Goal: Task Accomplishment & Management: Use online tool/utility

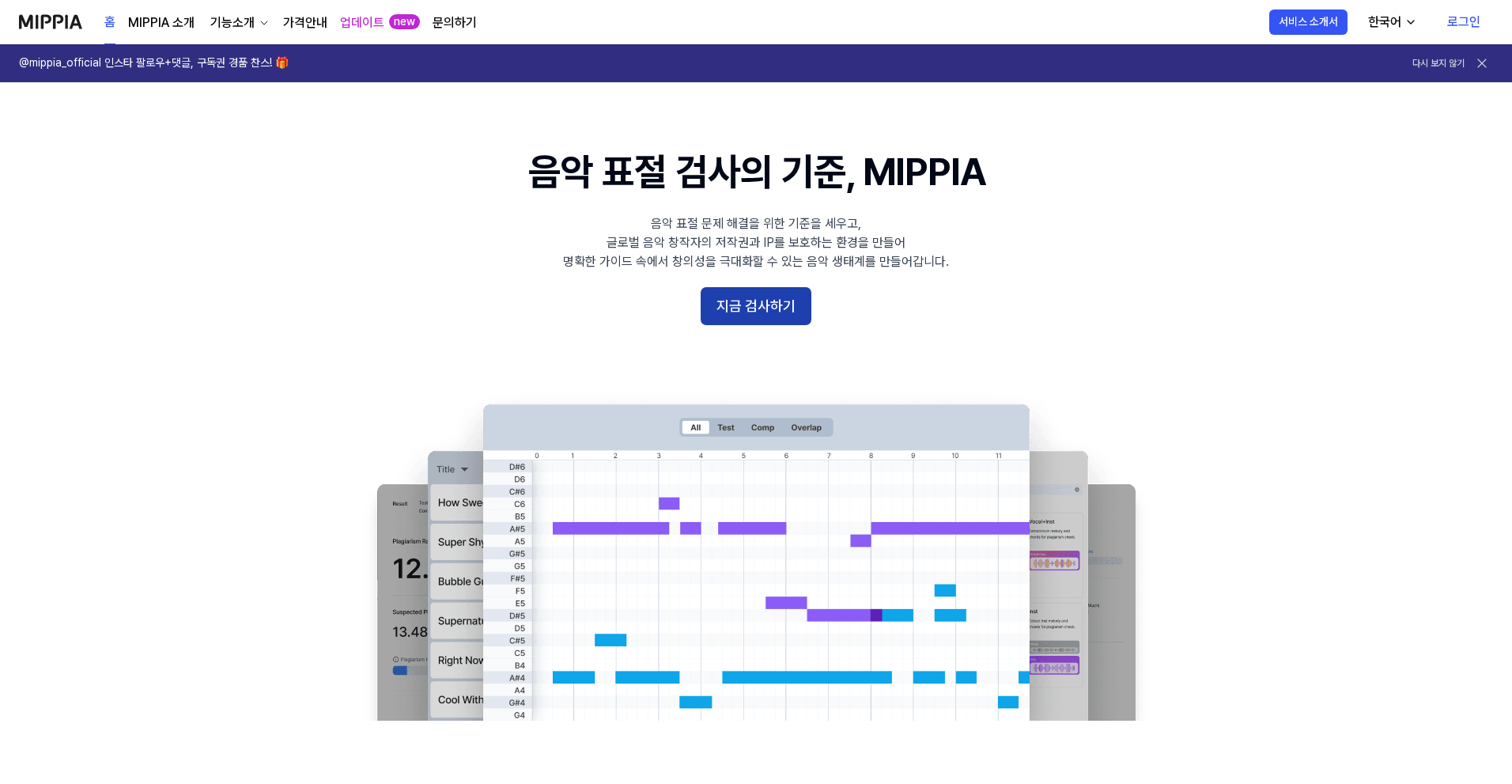
click at [774, 308] on button "지금 검사하기" at bounding box center [756, 306] width 111 height 38
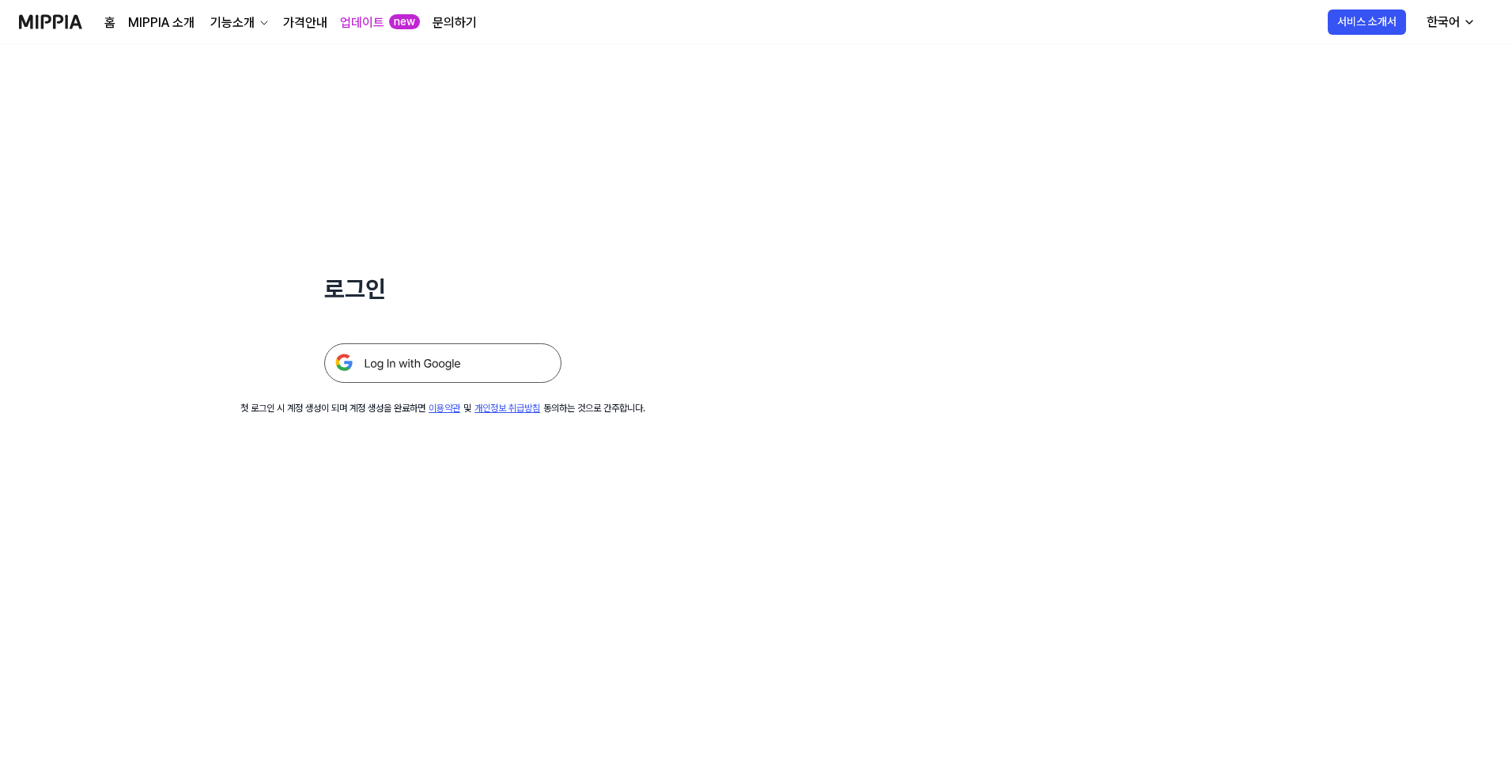
click at [504, 370] on img at bounding box center [443, 363] width 237 height 39
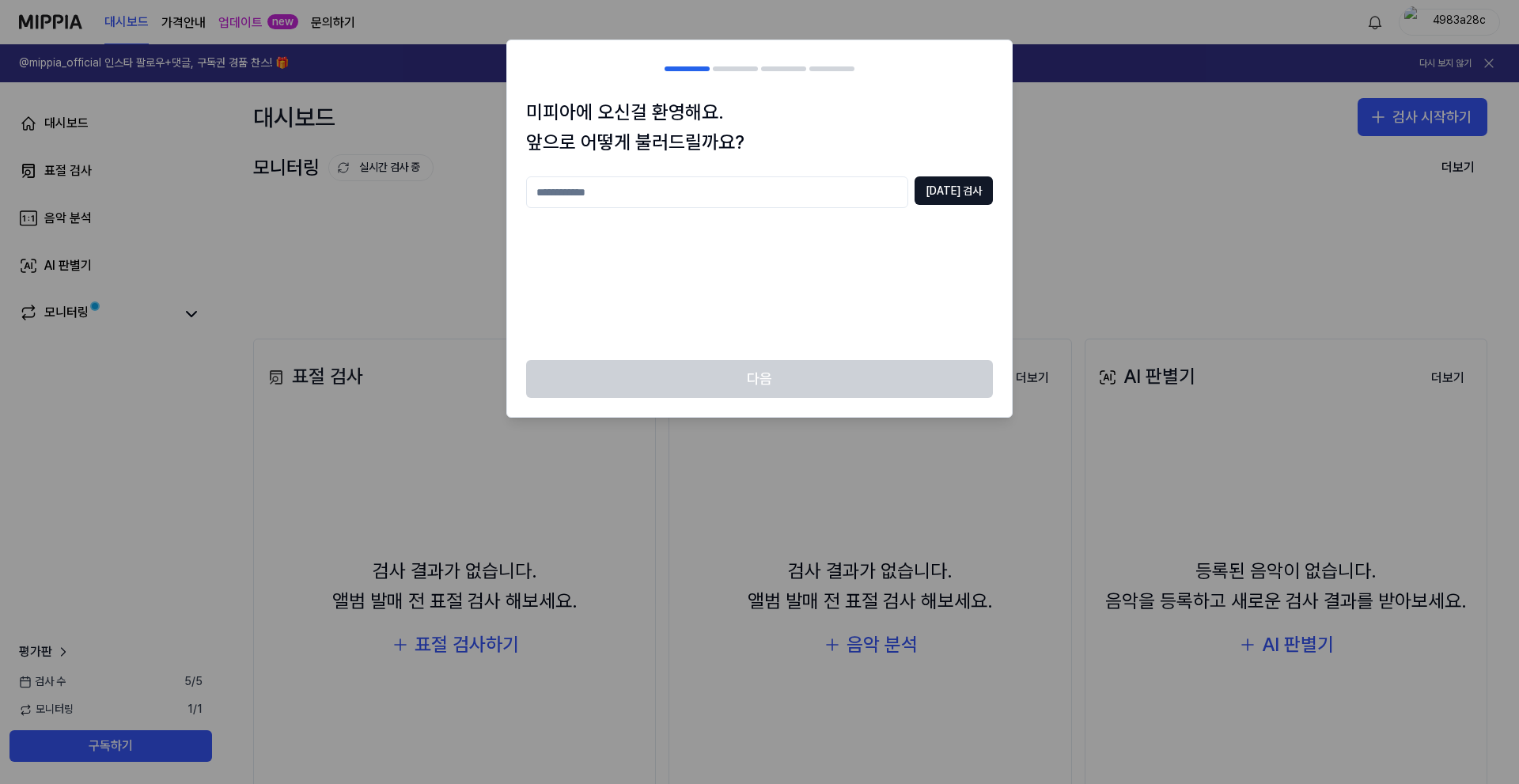
click at [738, 196] on input "text" at bounding box center [717, 192] width 382 height 31
type input "*"
type input "***"
click at [976, 200] on button "[DATE] 검사" at bounding box center [953, 190] width 79 height 29
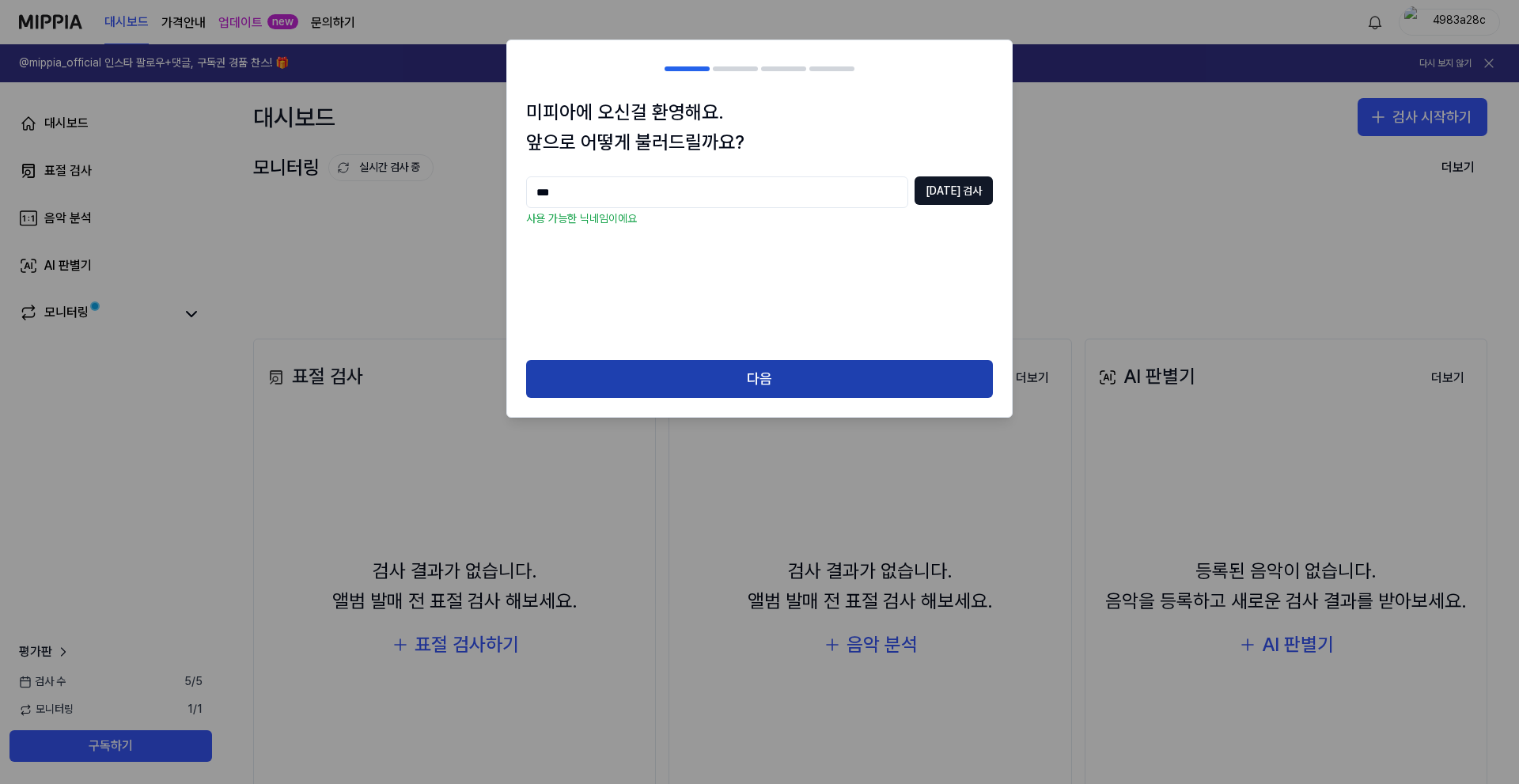
click at [764, 382] on button "다음" at bounding box center [760, 379] width 466 height 38
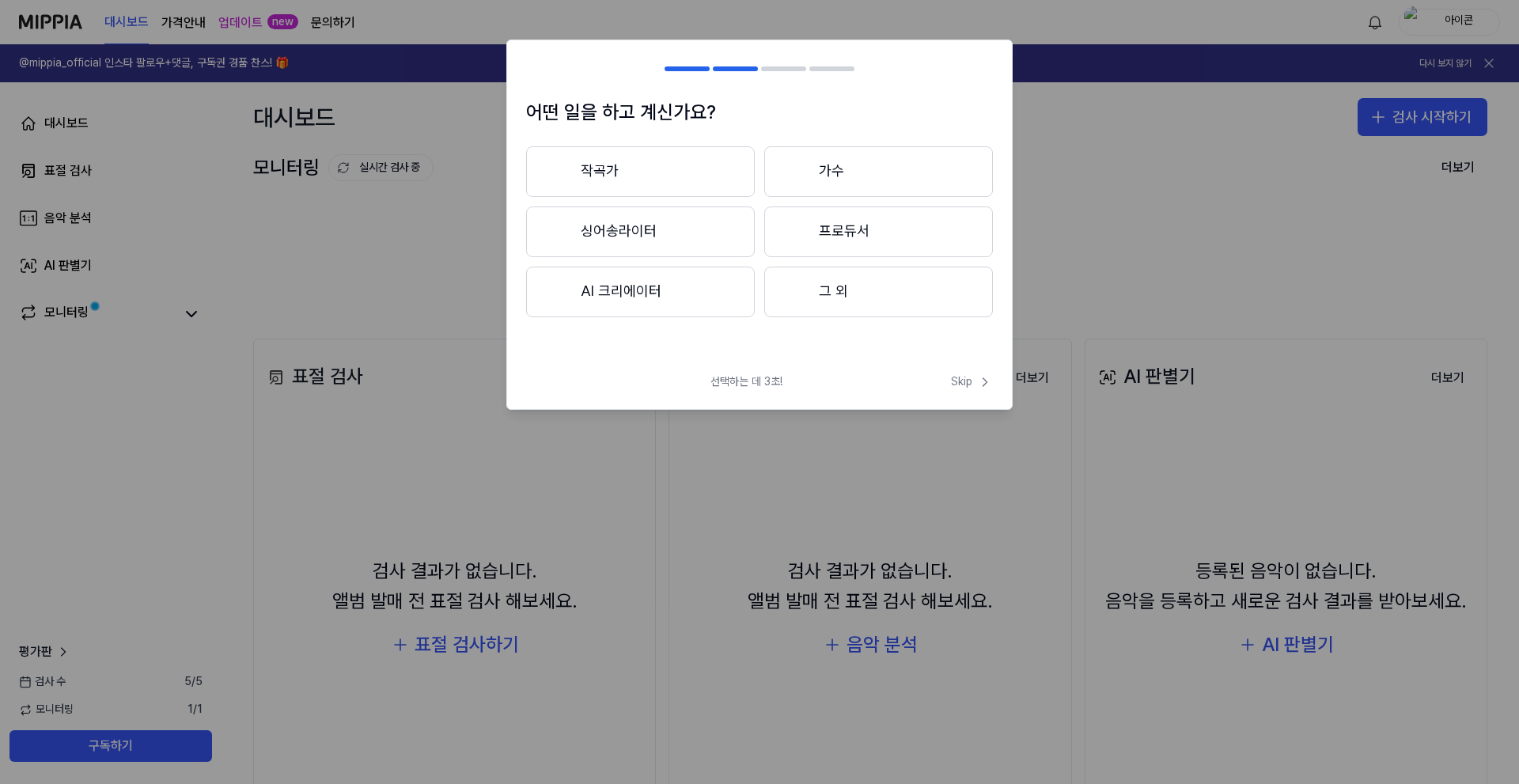
click at [629, 279] on button "AI 크리에이터" at bounding box center [640, 291] width 228 height 50
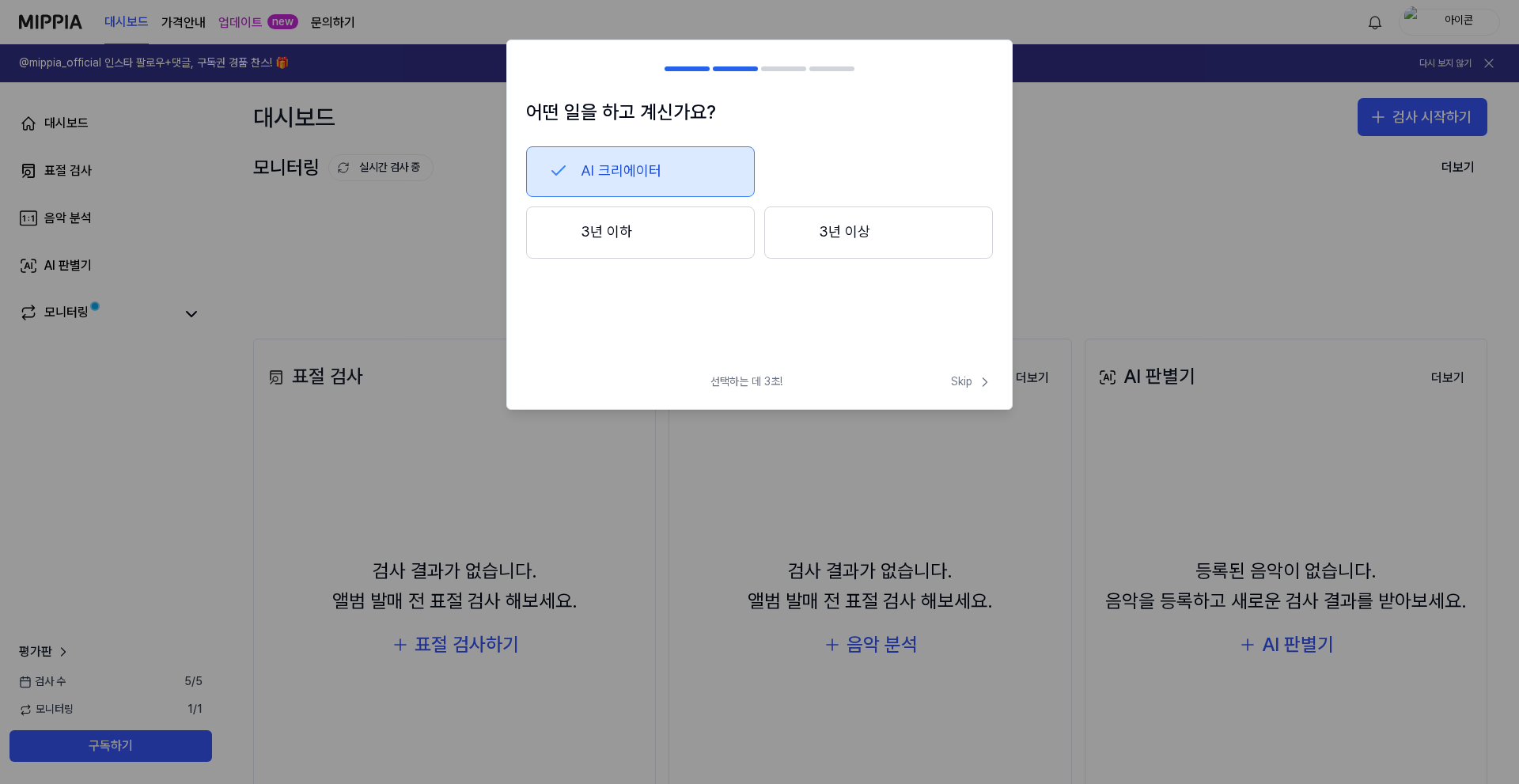
click at [822, 228] on button "3년 이상" at bounding box center [879, 232] width 228 height 52
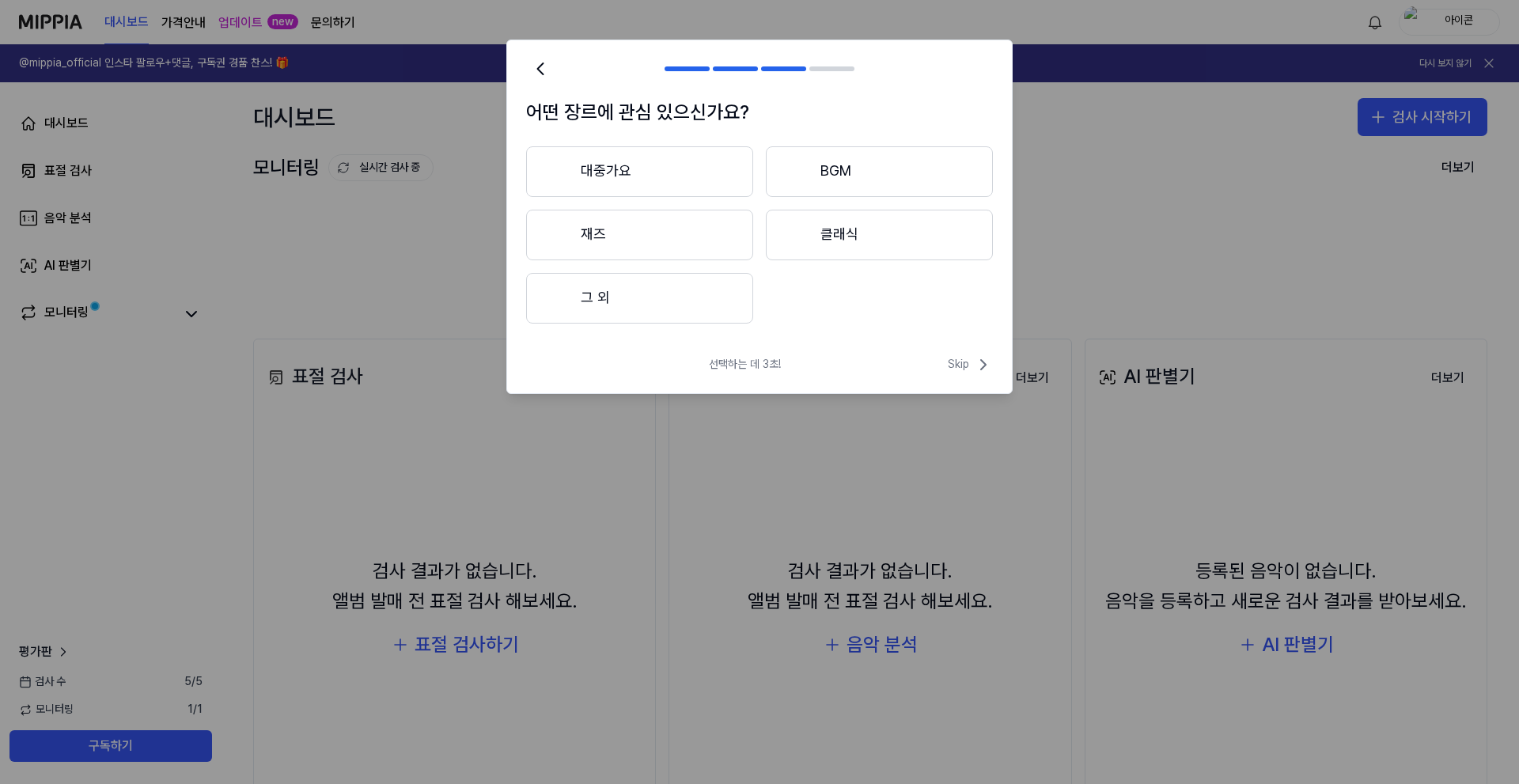
click at [616, 170] on button "대중가요" at bounding box center [639, 171] width 227 height 50
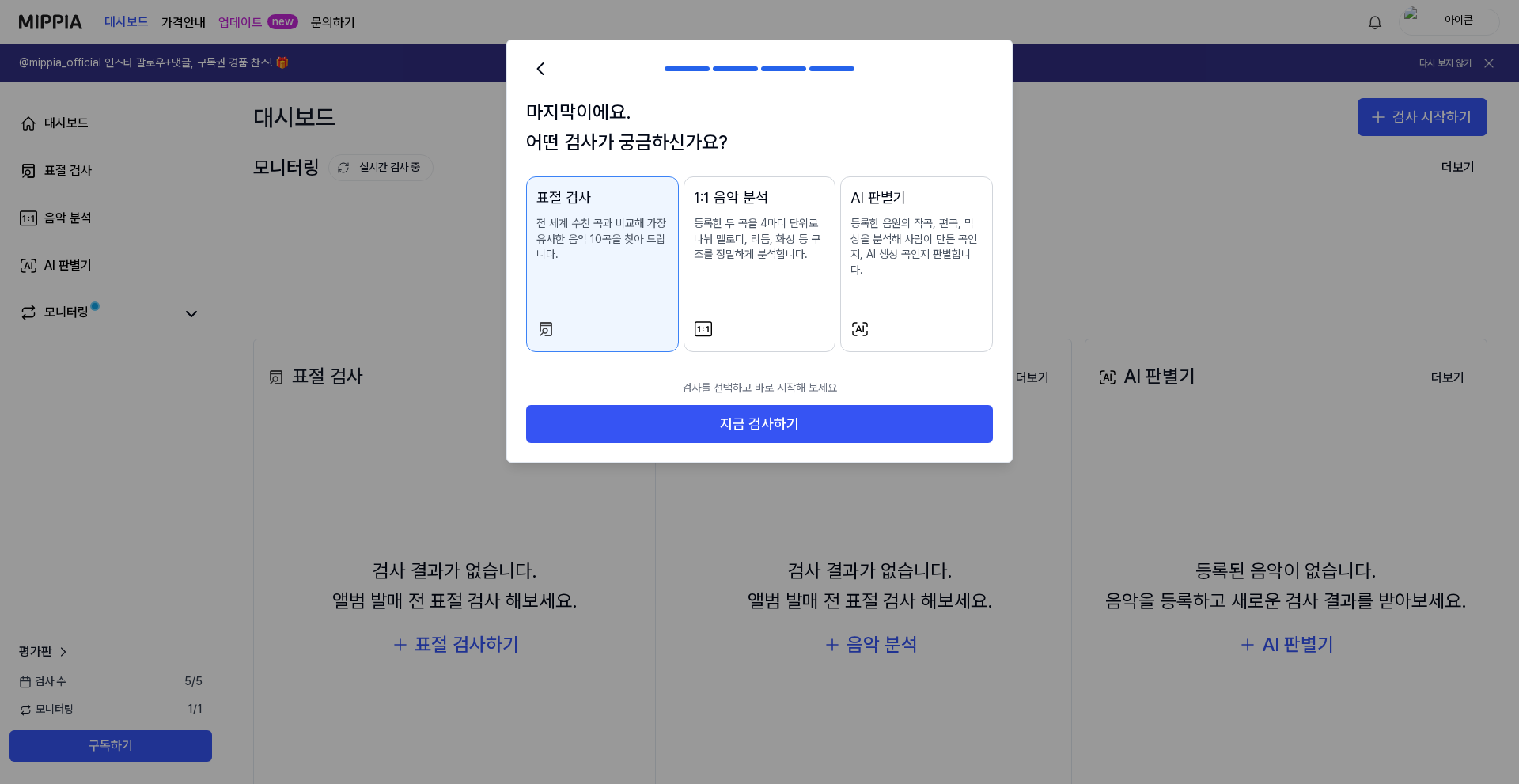
click at [890, 256] on p "등록한 음원의 작곡, 편곡, 믹싱을 분석해 사람이 만든 곡인지, AI 생성 곡인지 판별합니다." at bounding box center [916, 246] width 132 height 62
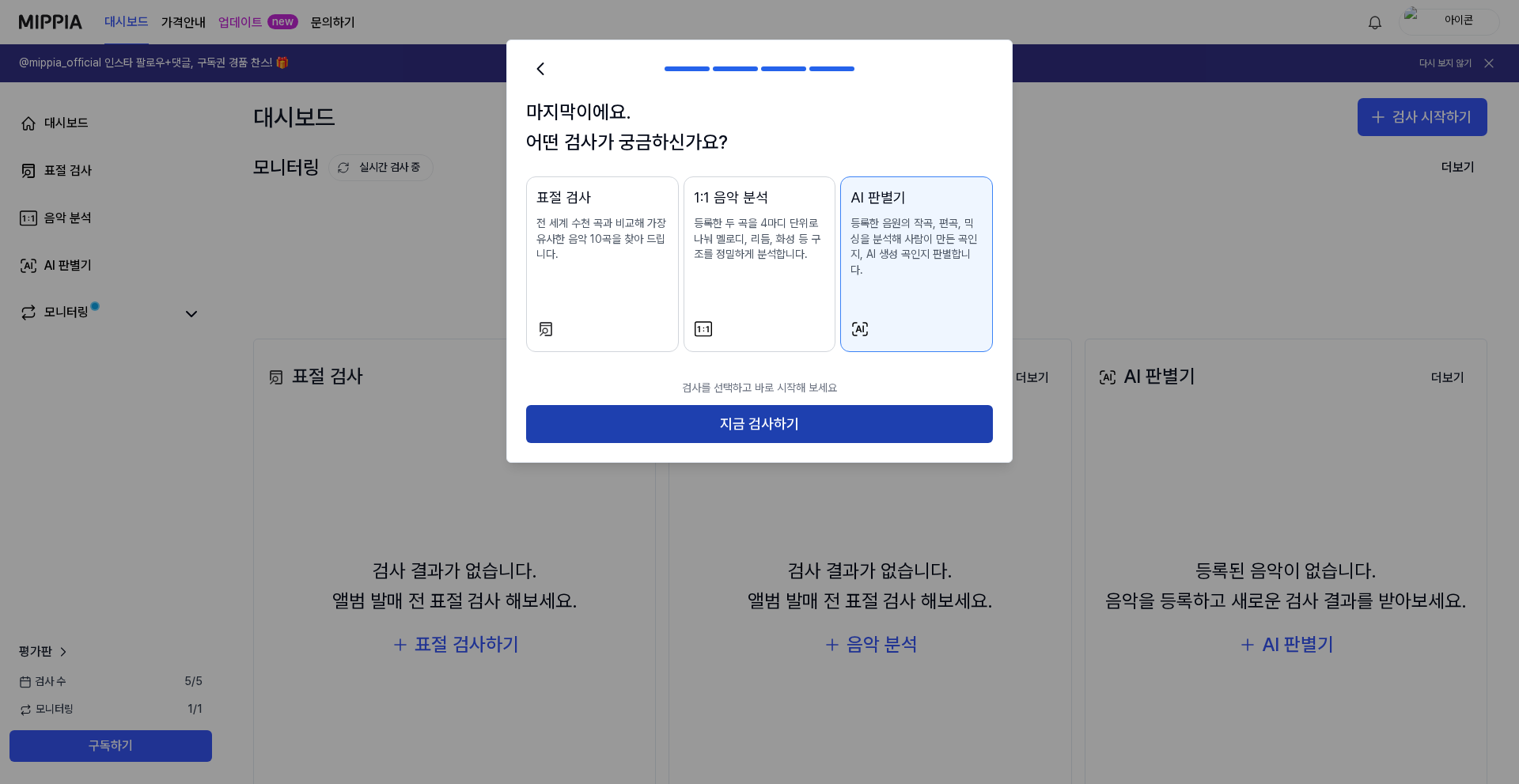
click at [806, 405] on button "지금 검사하기" at bounding box center [760, 424] width 466 height 38
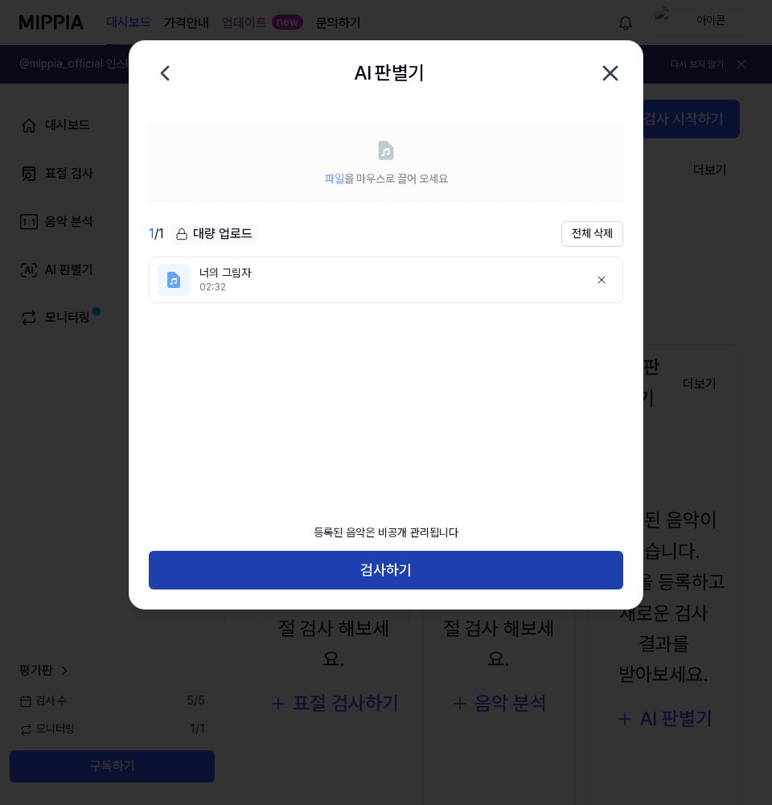
click at [403, 566] on button "검사하기" at bounding box center [386, 570] width 474 height 39
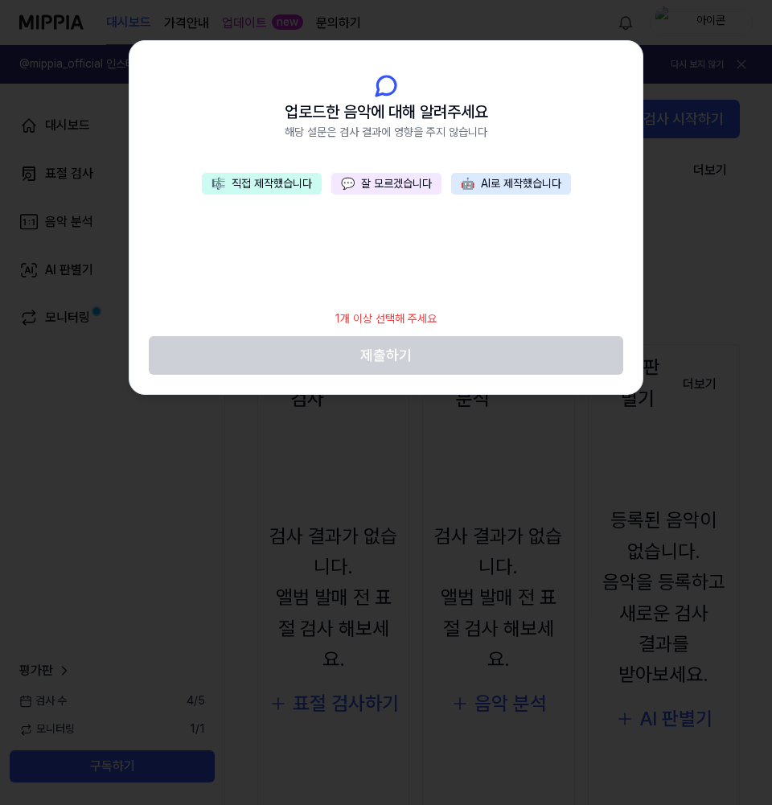
click at [526, 179] on button "🤖 AI로 제작했습니다" at bounding box center [511, 184] width 120 height 23
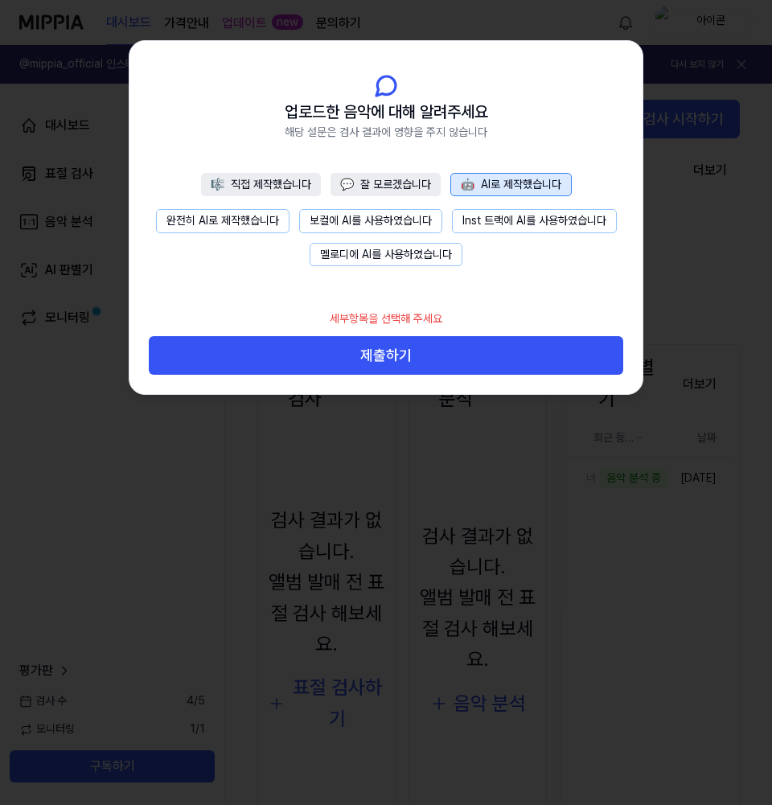
click at [236, 217] on button "완전히 AI로 제작했습니다" at bounding box center [222, 221] width 133 height 24
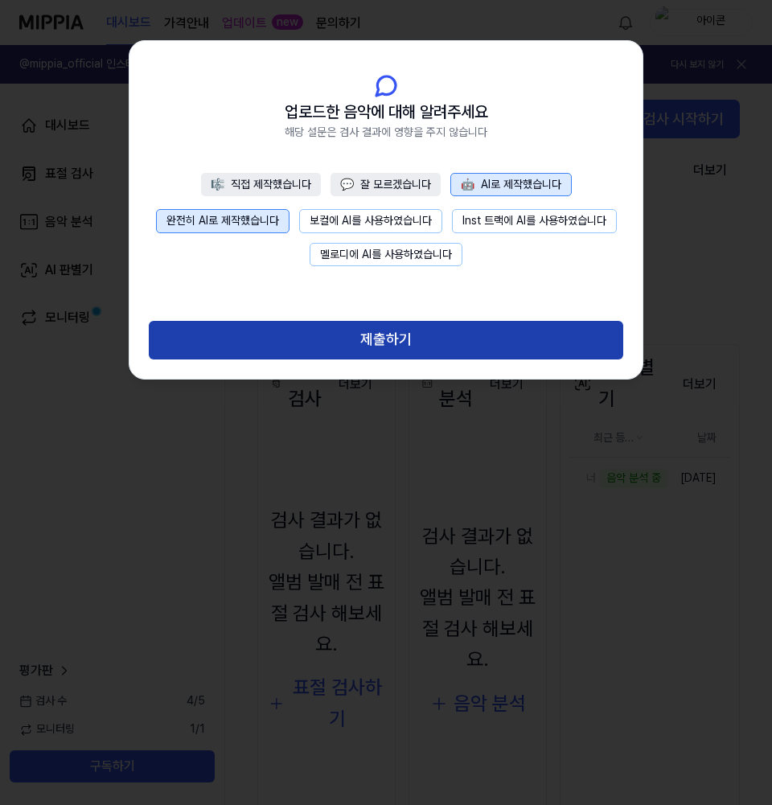
click at [405, 340] on button "제출하기" at bounding box center [386, 340] width 474 height 39
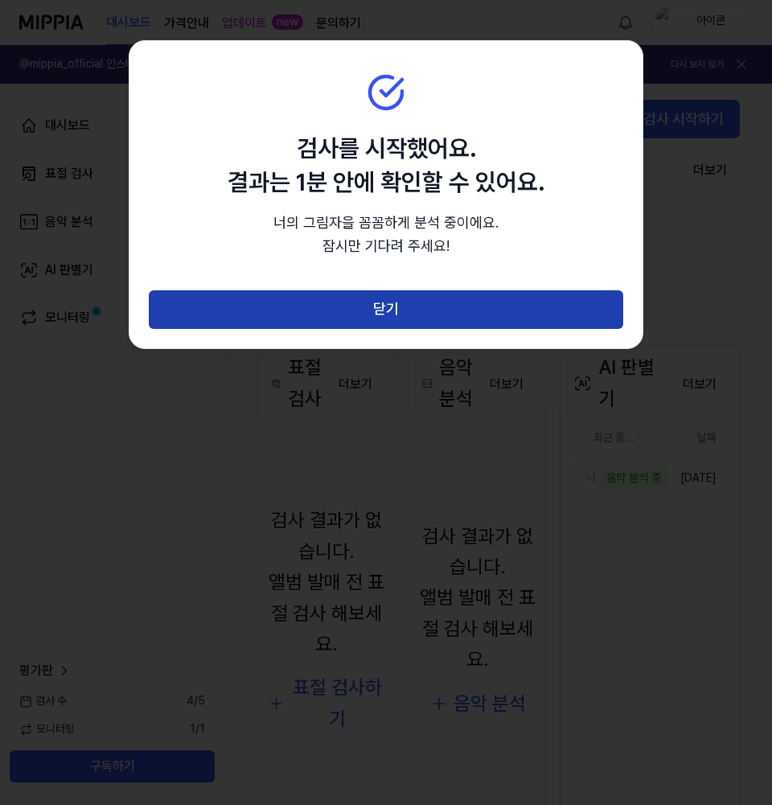
click at [392, 304] on button "닫기" at bounding box center [386, 309] width 474 height 39
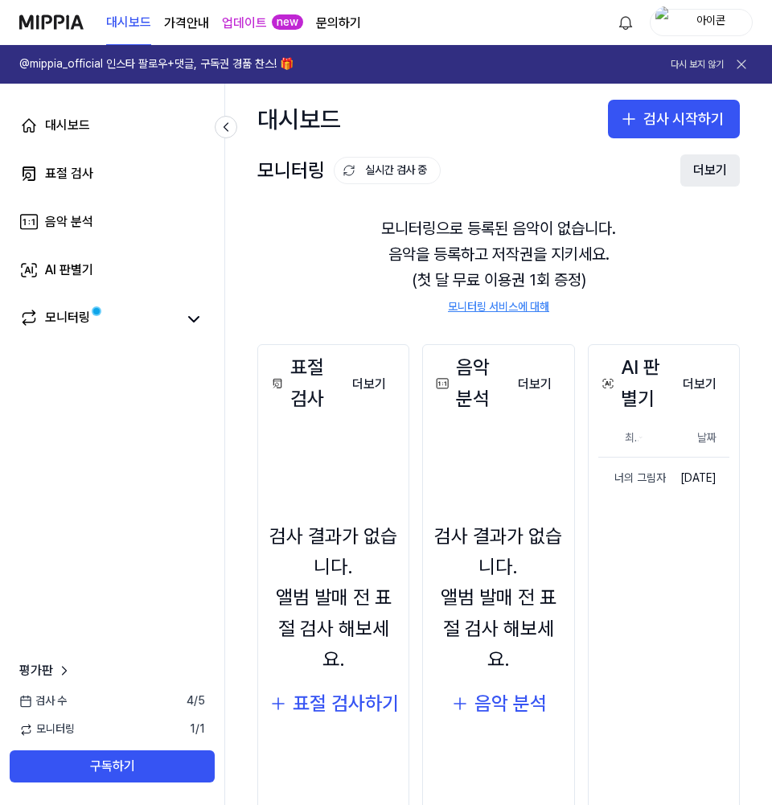
click at [707, 167] on button "더보기" at bounding box center [709, 170] width 59 height 32
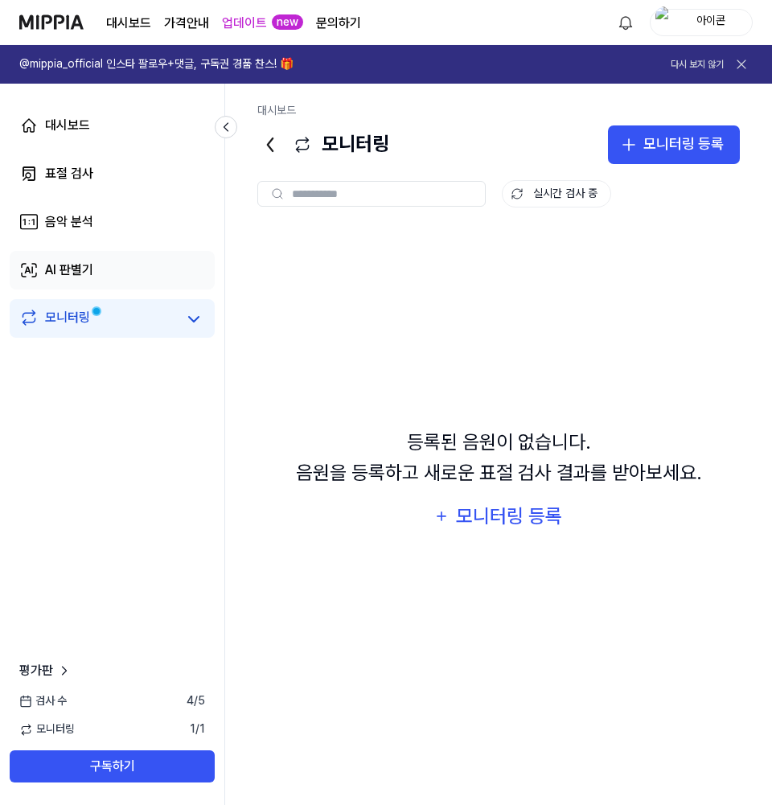
click at [71, 273] on div "AI 판별기" at bounding box center [69, 269] width 48 height 19
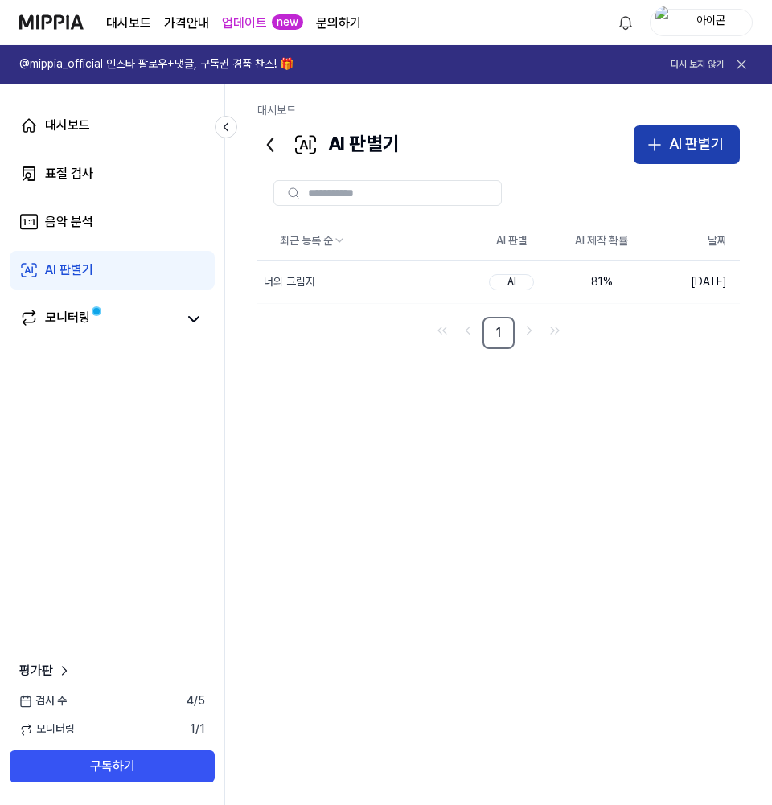
click at [653, 148] on icon "button" at bounding box center [654, 144] width 19 height 19
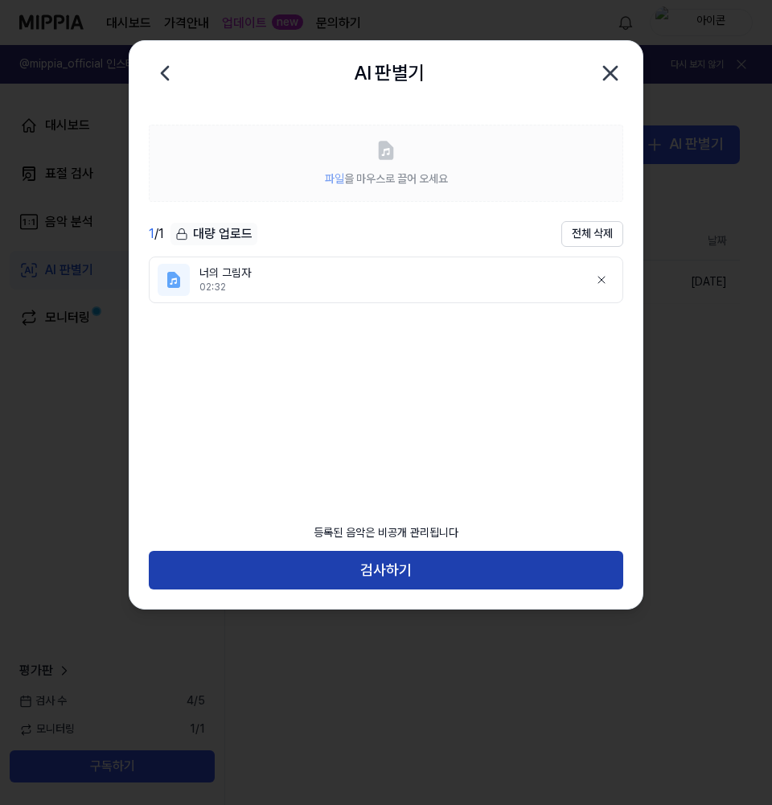
click at [373, 566] on button "검사하기" at bounding box center [386, 570] width 474 height 39
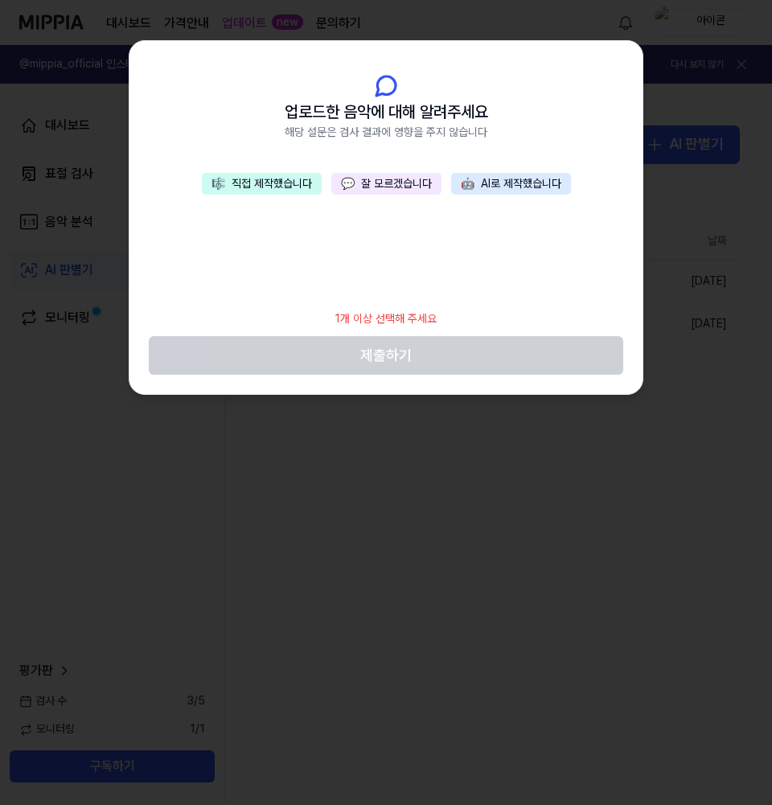
click at [238, 179] on button "🎼 직접 제작했습니다" at bounding box center [262, 184] width 120 height 23
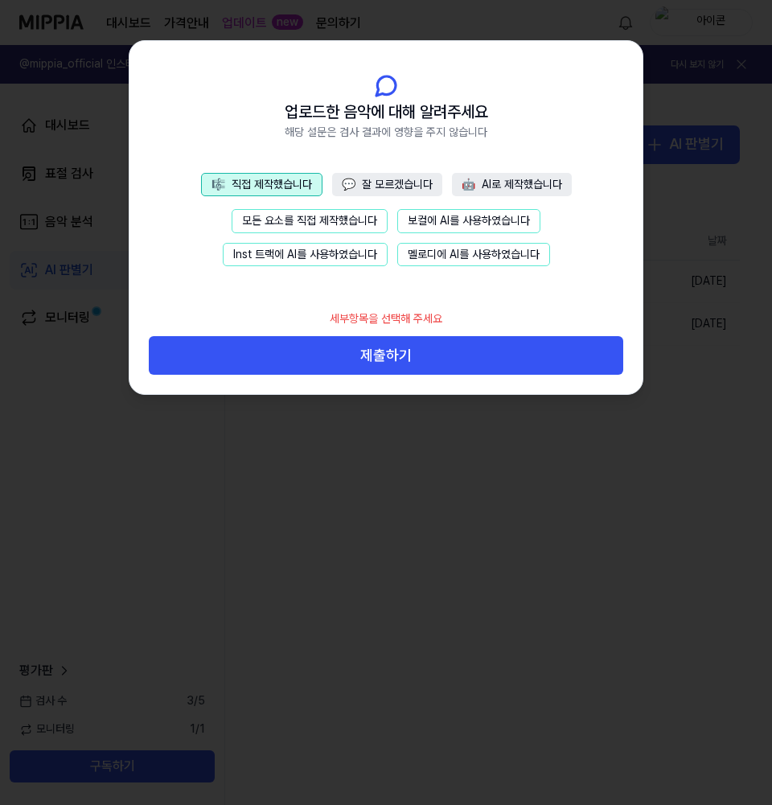
click at [266, 224] on button "모든 요소를 직접 제작했습니다" at bounding box center [310, 221] width 156 height 24
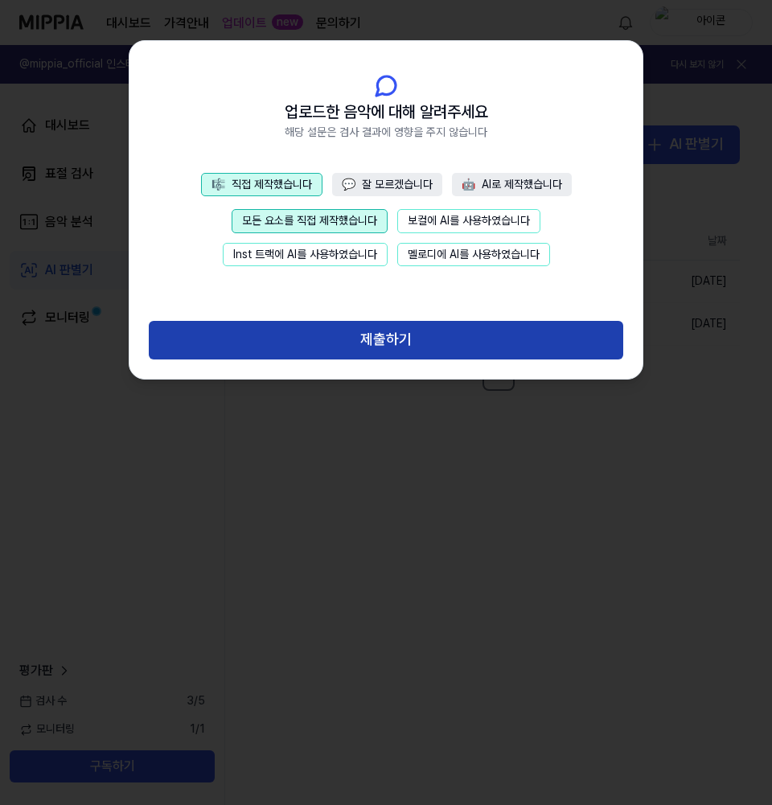
click at [380, 343] on button "제출하기" at bounding box center [386, 340] width 474 height 39
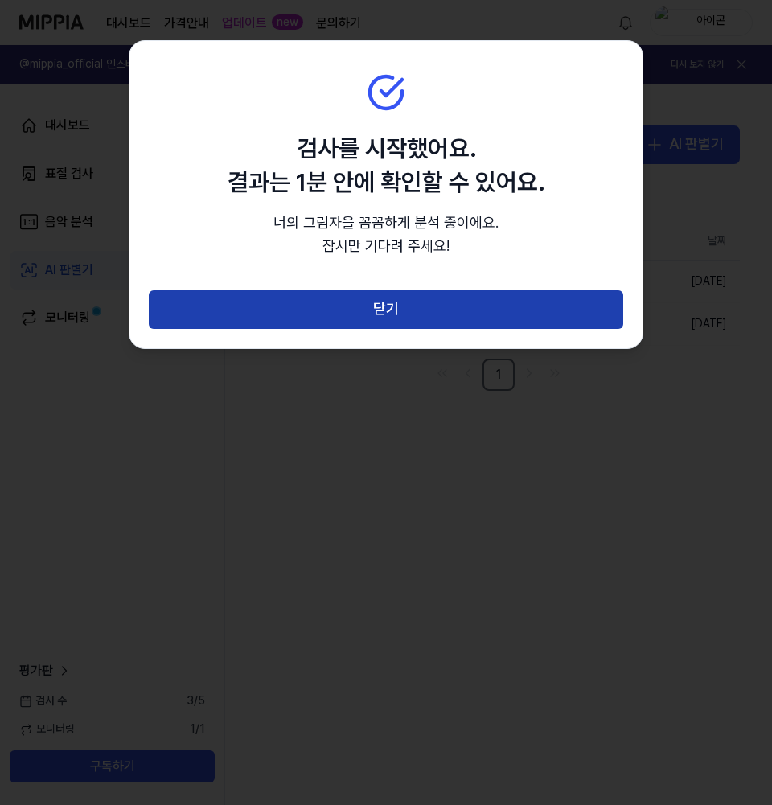
click at [387, 312] on button "닫기" at bounding box center [386, 309] width 474 height 39
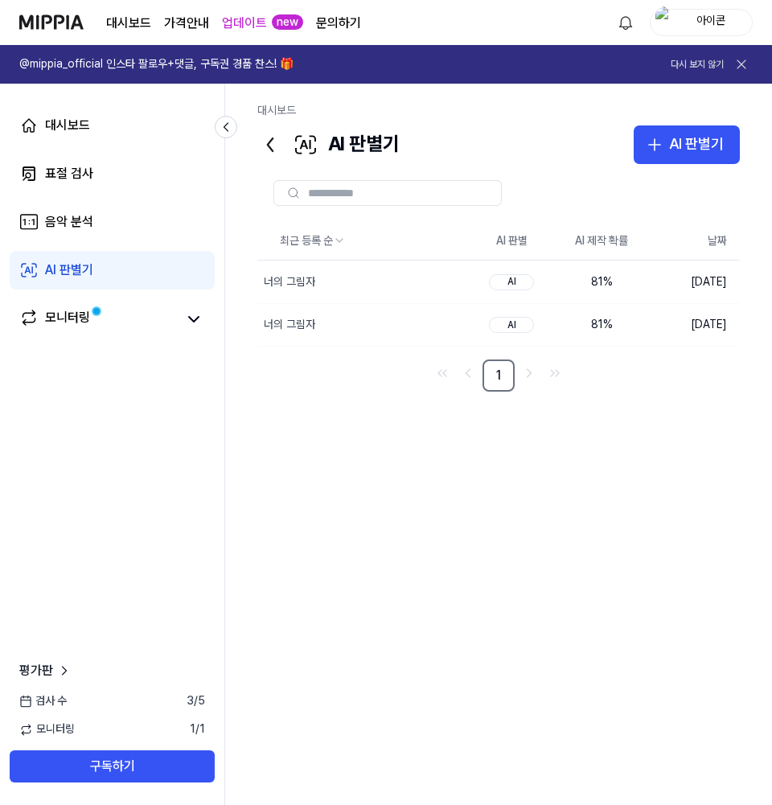
click at [742, 64] on icon at bounding box center [741, 64] width 16 height 16
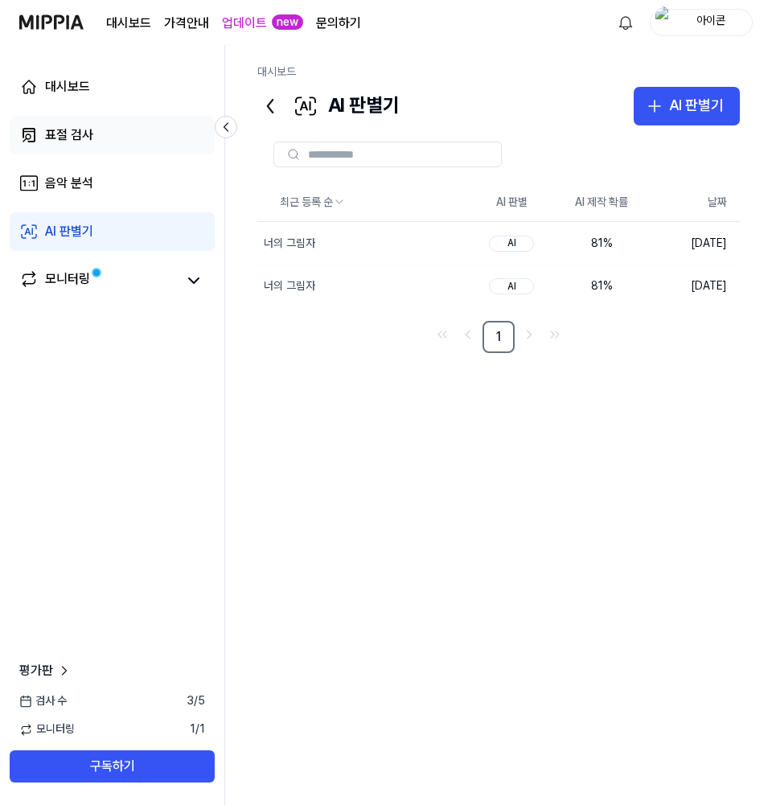
click at [72, 141] on div "표절 검사" at bounding box center [69, 134] width 48 height 19
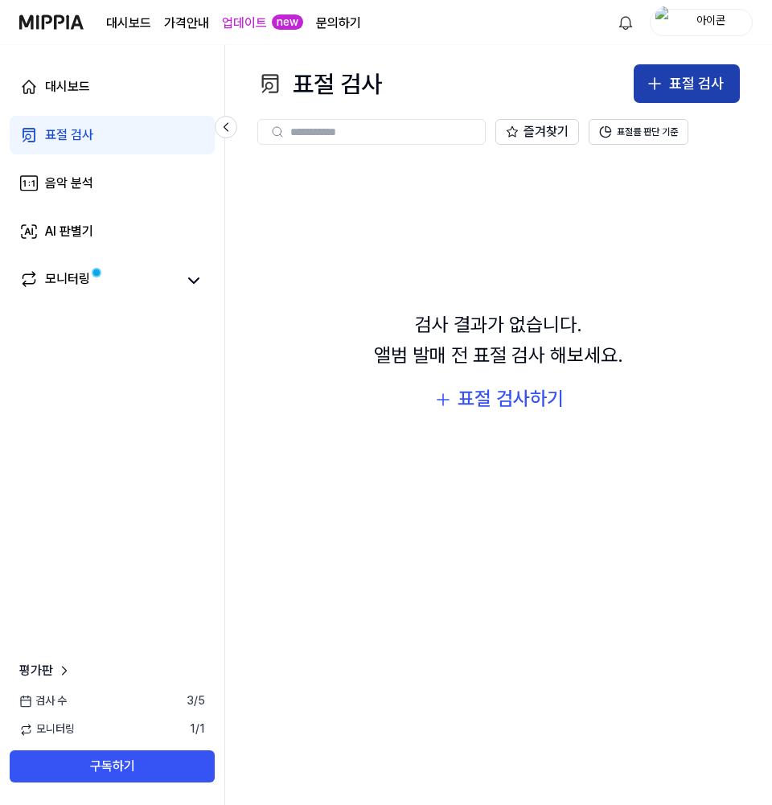
click at [672, 85] on div "표절 검사" at bounding box center [696, 83] width 55 height 23
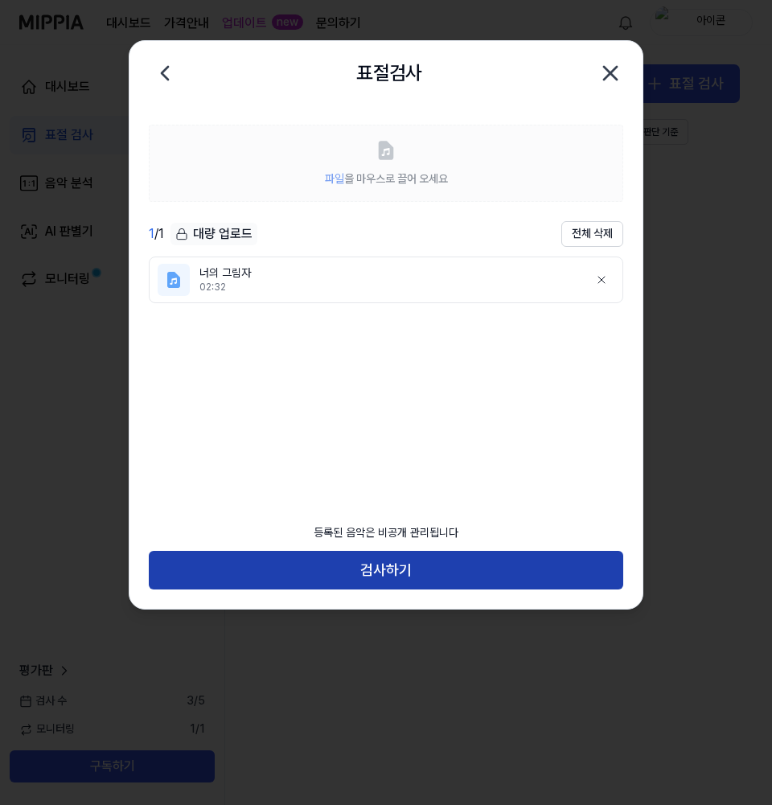
click at [387, 576] on button "검사하기" at bounding box center [386, 570] width 474 height 39
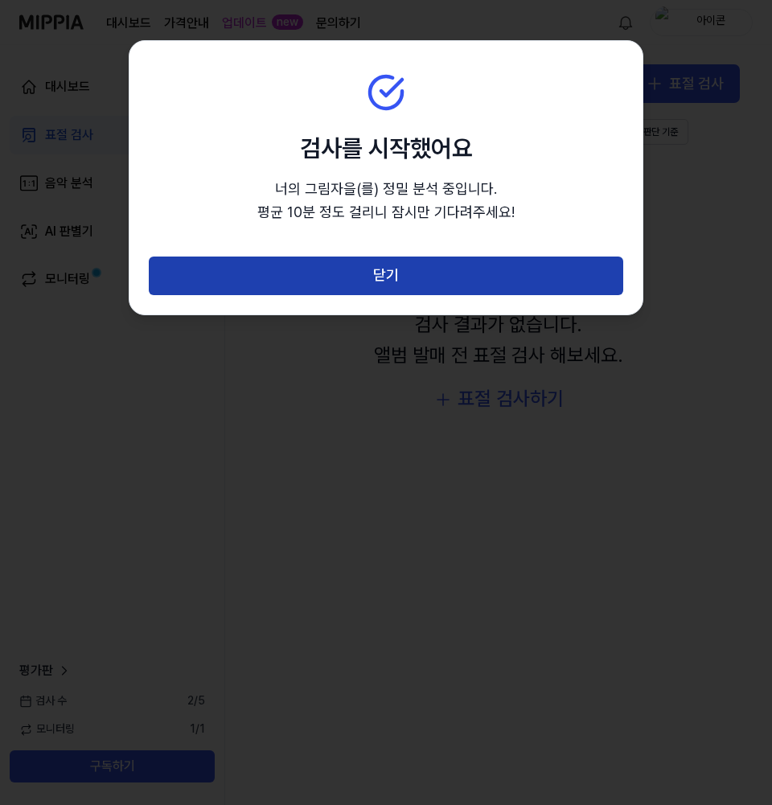
click at [392, 268] on button "닫기" at bounding box center [386, 275] width 474 height 39
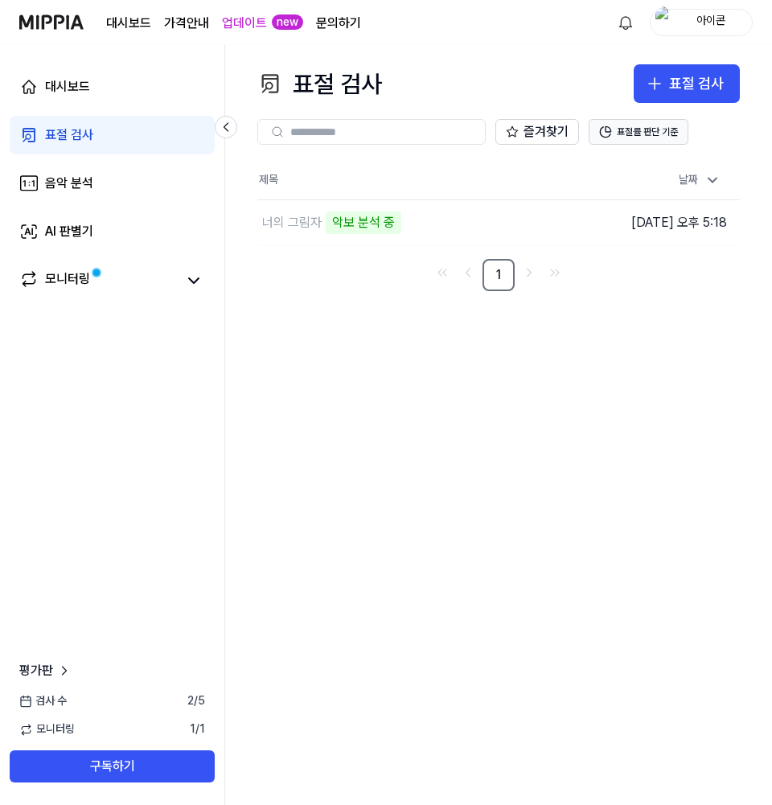
click at [625, 131] on button "표절률 판단 기준" at bounding box center [638, 132] width 100 height 26
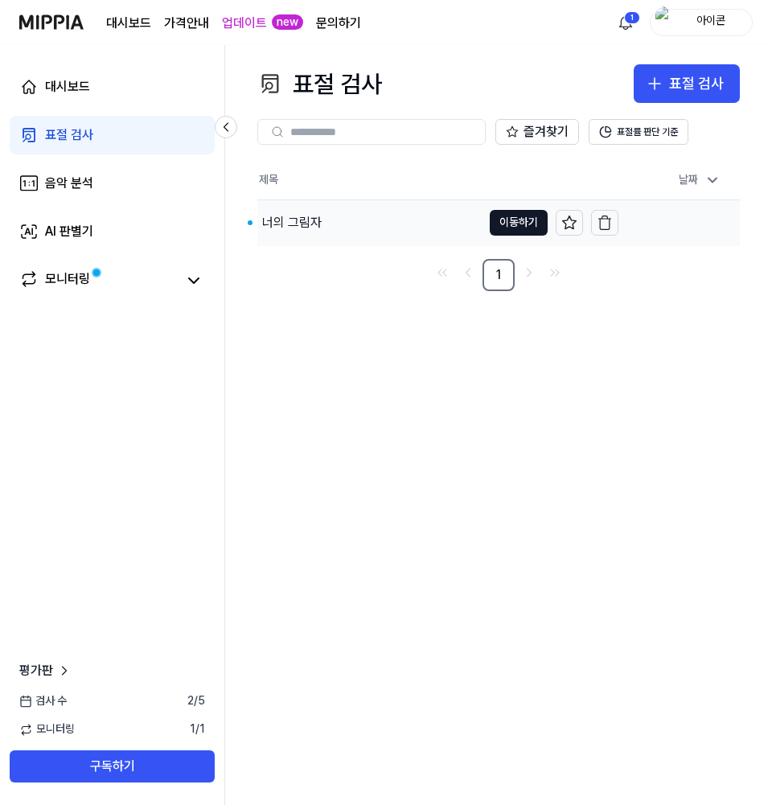
click at [297, 224] on div "너의 그림자" at bounding box center [291, 222] width 59 height 19
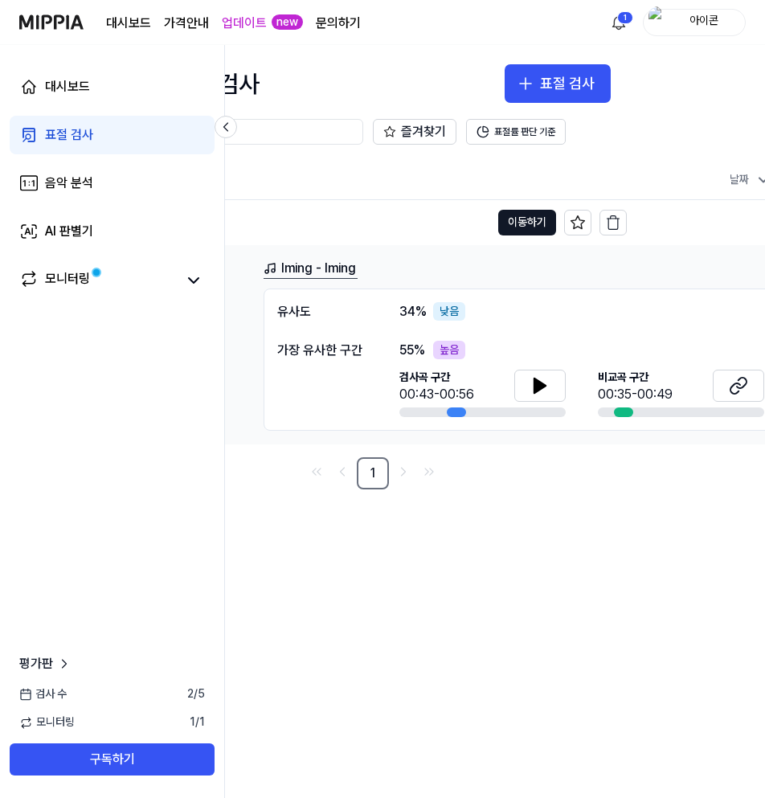
scroll to position [0, 148]
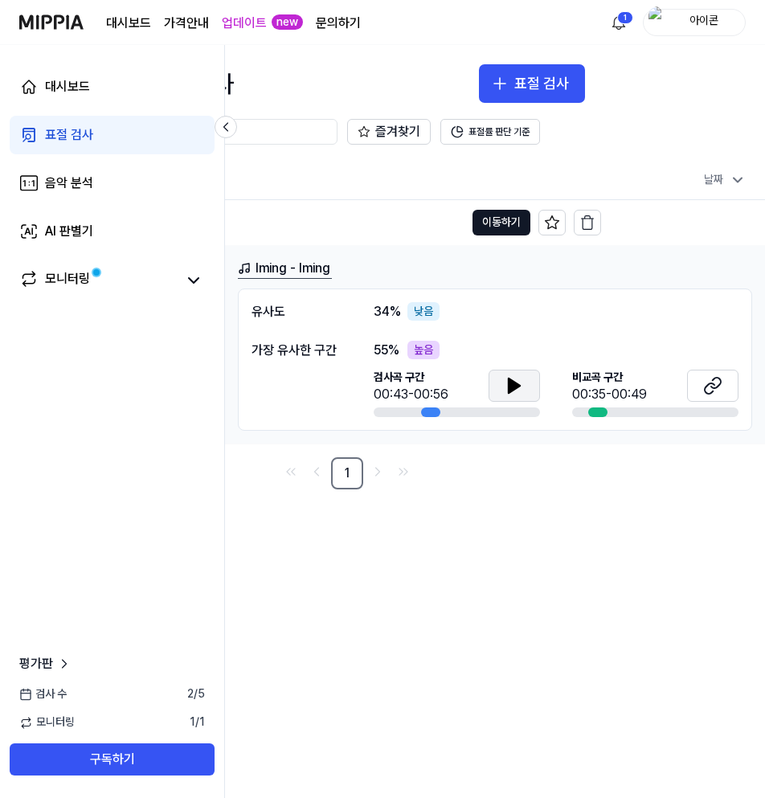
click at [516, 388] on icon at bounding box center [514, 386] width 11 height 14
click at [711, 389] on icon at bounding box center [712, 385] width 19 height 19
click at [518, 389] on icon at bounding box center [514, 385] width 19 height 19
click at [75, 174] on div "음악 분석" at bounding box center [69, 183] width 48 height 19
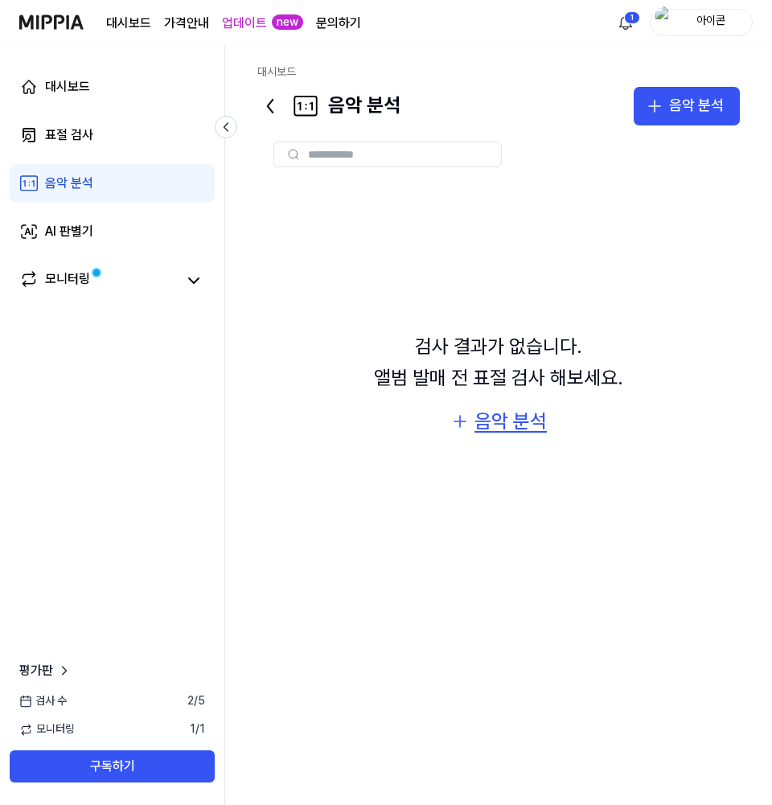
click at [511, 424] on div "음악 분석" at bounding box center [510, 421] width 72 height 31
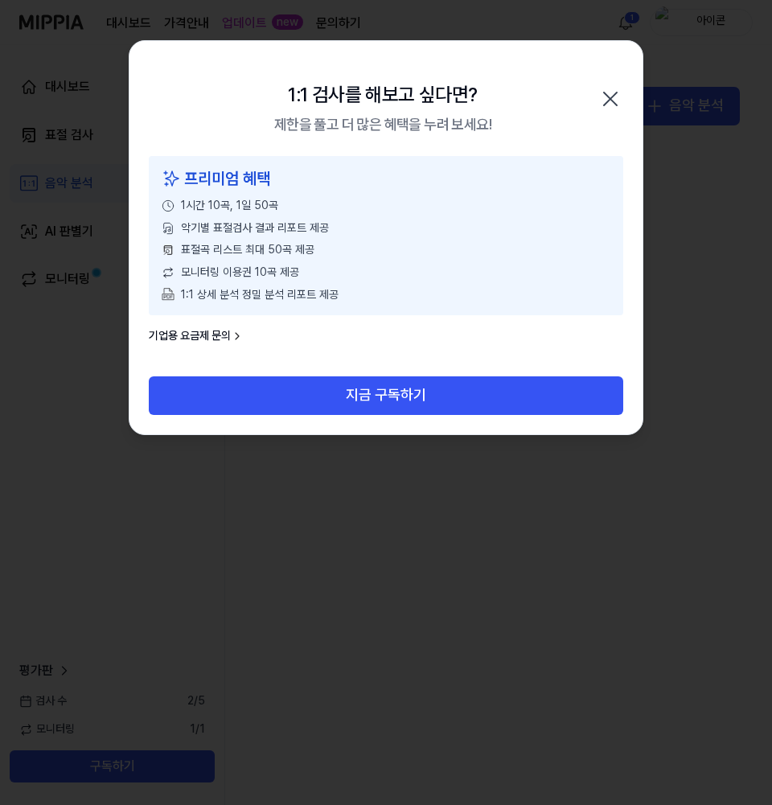
click at [610, 104] on icon "button" at bounding box center [610, 99] width 26 height 26
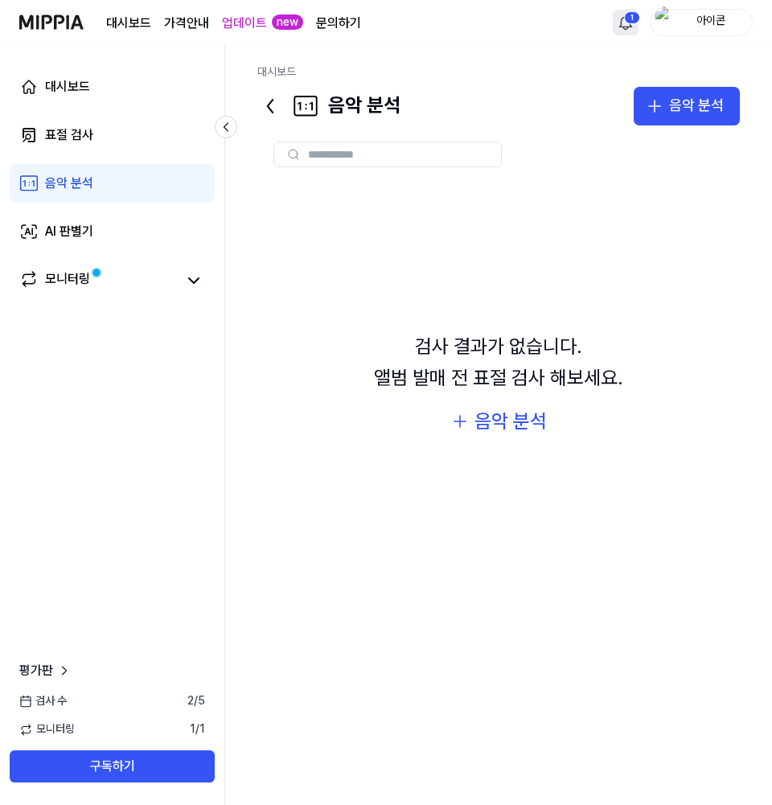
click at [629, 23] on html "대시보드 가격안내 업데이트 new 문의하기 1 아이콘 대시보드 표절 검사 음악 분석 AI 판별기 모니터링 평가판 검사 [DATE] 모니터링 1…" at bounding box center [386, 402] width 772 height 805
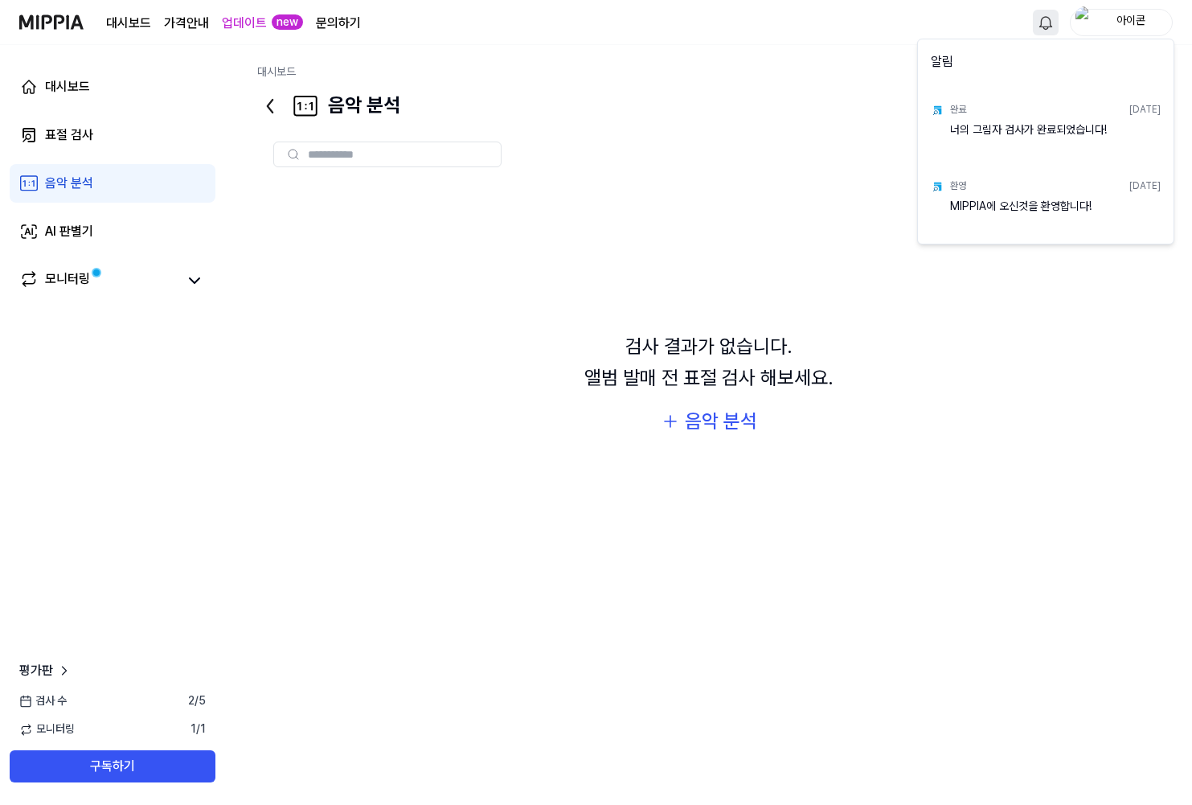
click at [190, 282] on html "대시보드 가격안내 업데이트 new 문의하기 아이콘 대시보드 표절 검사 음악 분석 AI 판별기 모니터링 평가판 검사 [DATE] 모니터링 1 /…" at bounding box center [596, 402] width 1192 height 805
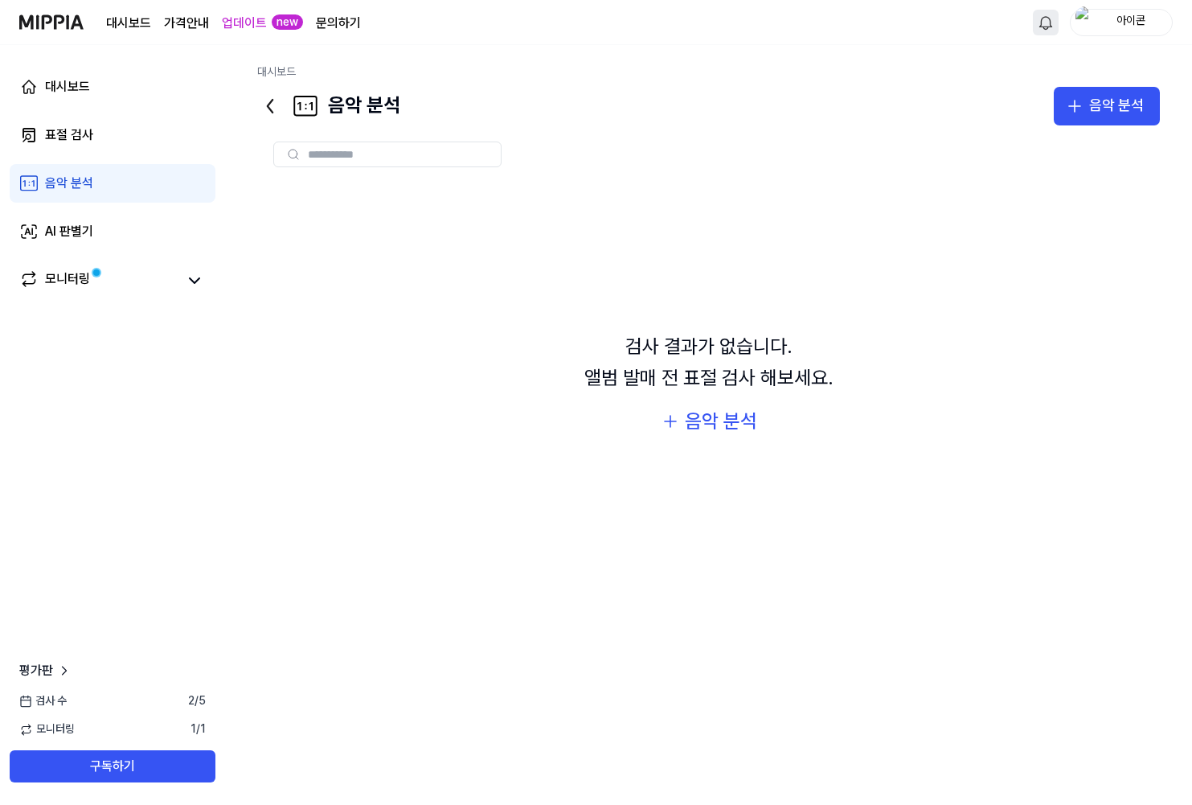
click at [178, 18] on page\) "가격안내" at bounding box center [186, 23] width 45 height 19
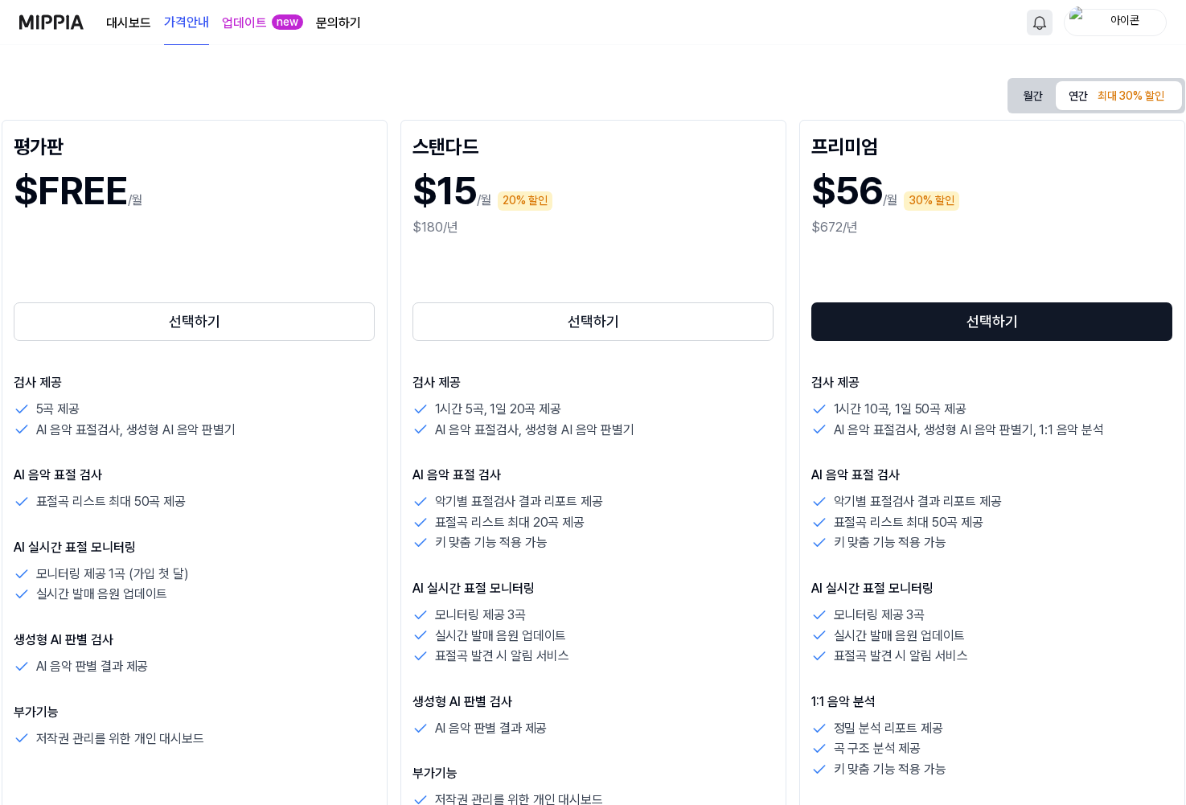
scroll to position [80, 0]
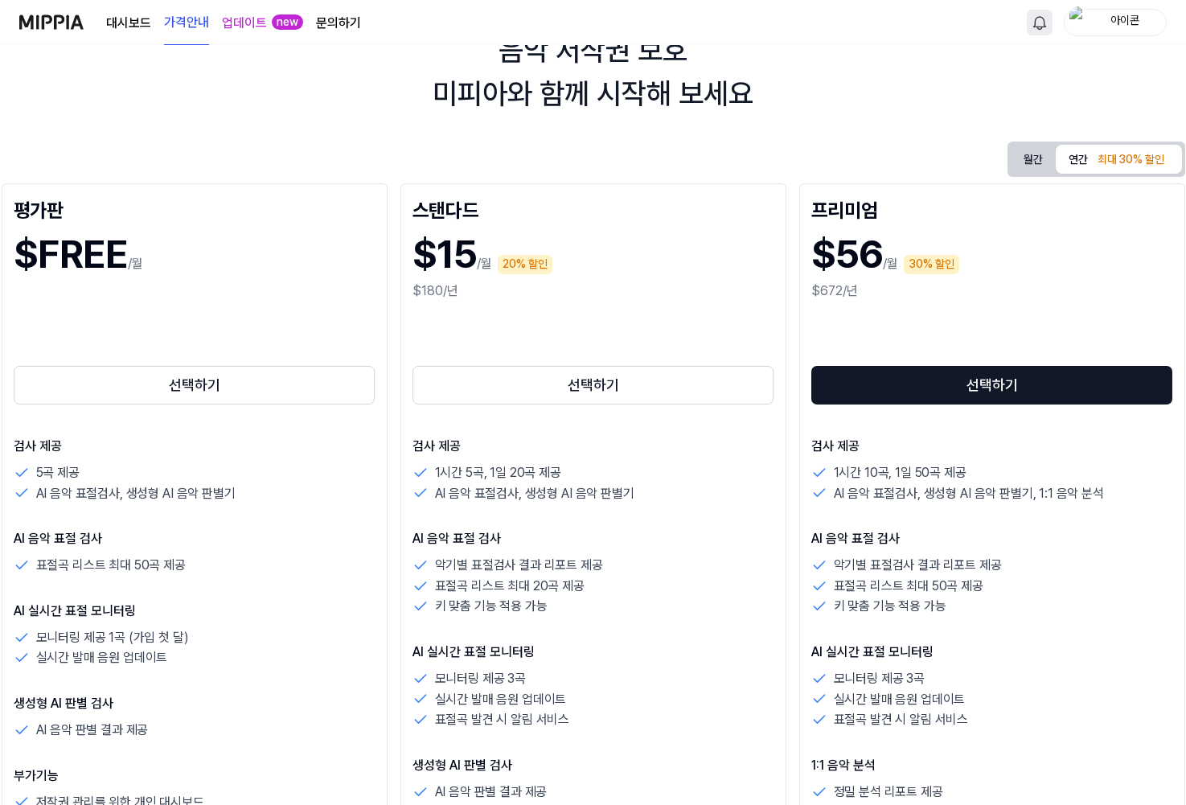
click at [133, 22] on link "대시보드" at bounding box center [128, 23] width 45 height 19
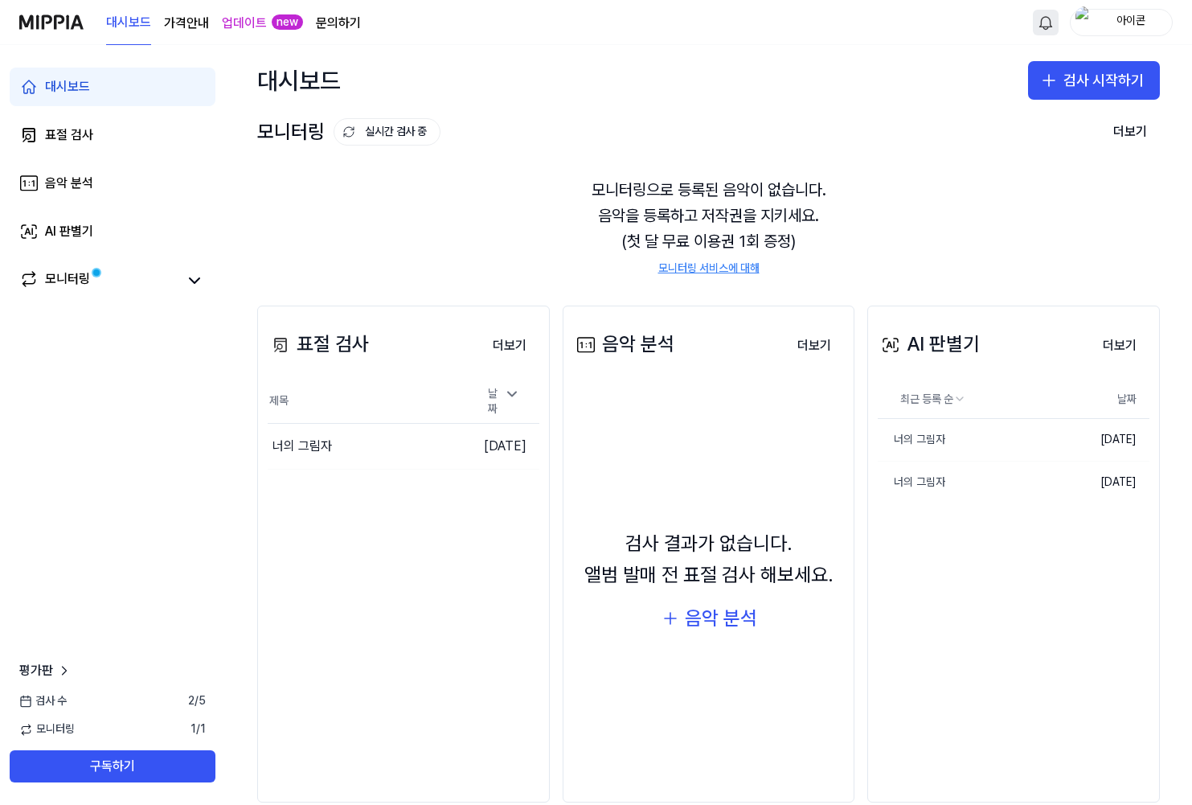
click at [715, 266] on link "모니터링 서비스에 대해" at bounding box center [708, 268] width 101 height 16
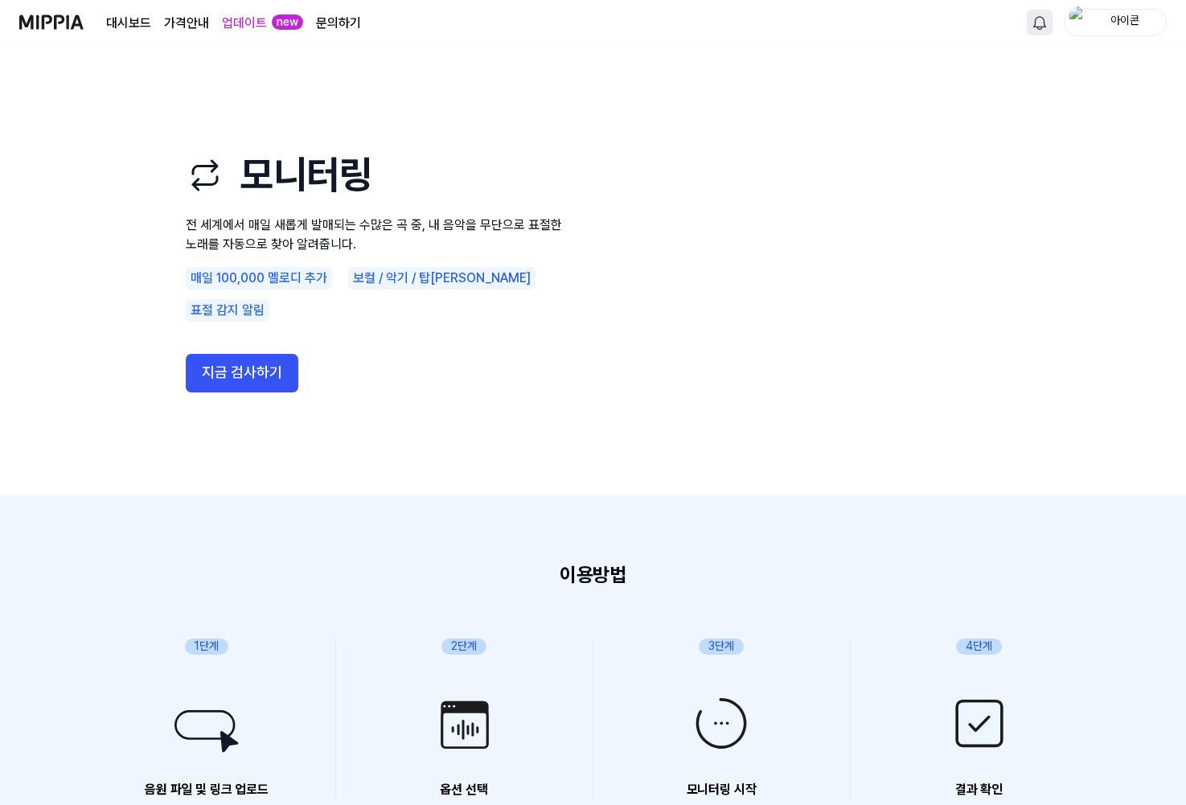
click at [138, 31] on link "대시보드" at bounding box center [128, 23] width 45 height 19
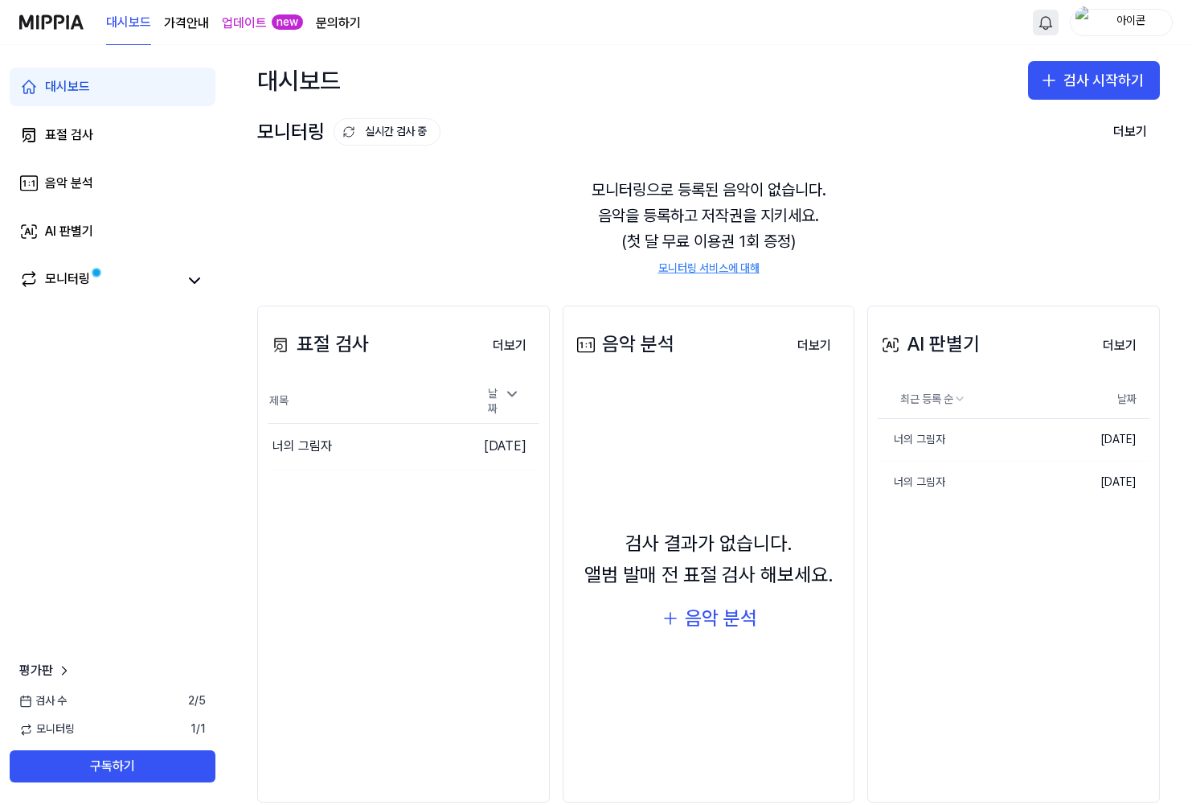
click at [182, 16] on page\) "가격안내" at bounding box center [186, 23] width 45 height 19
